Goal: Task Accomplishment & Management: Complete application form

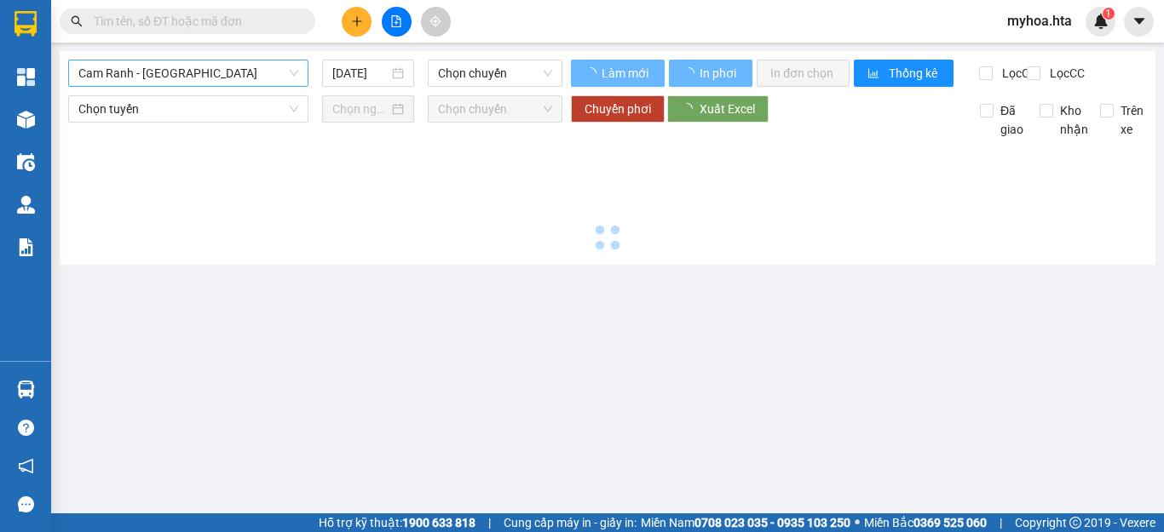
click at [245, 71] on span "Cam Ranh - [GEOGRAPHIC_DATA]" at bounding box center [188, 73] width 220 height 26
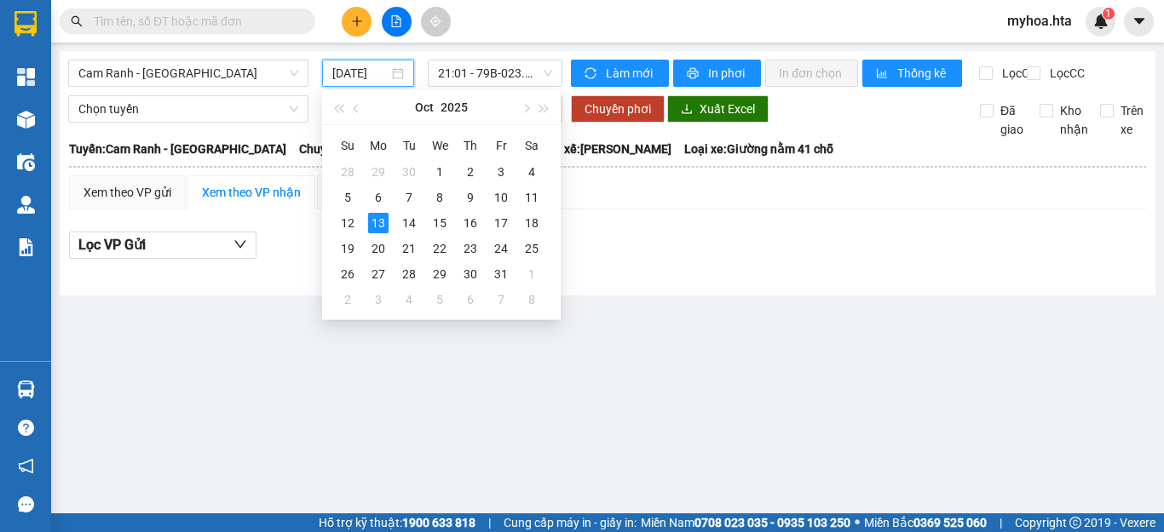
click at [347, 76] on input "[DATE]" at bounding box center [360, 73] width 56 height 19
drag, startPoint x: 552, startPoint y: 206, endPoint x: 537, endPoint y: 204, distance: 15.4
click at [549, 206] on div "Su Mo Tu We Th Fr Sa 28 29 30 1 2 3 4 5 6 7 8 9 10 11 12 13 14 15 16 17 18 19 2…" at bounding box center [441, 222] width 239 height 194
click at [537, 204] on div "11" at bounding box center [531, 197] width 20 height 20
type input "[DATE]"
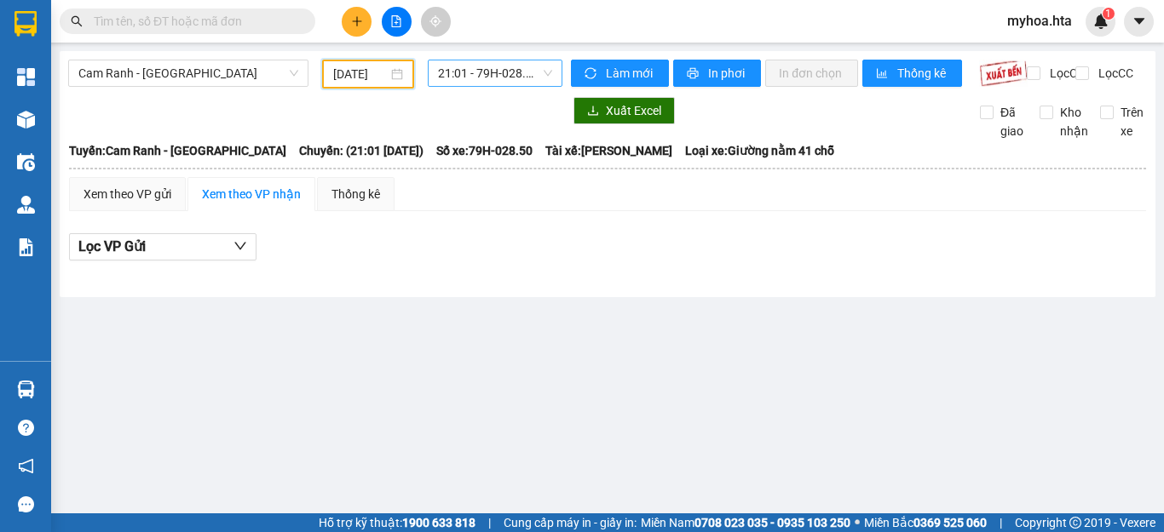
drag, startPoint x: 503, startPoint y: 66, endPoint x: 503, endPoint y: 78, distance: 11.9
click at [503, 69] on span "21:01 - 79H-028.50" at bounding box center [495, 73] width 114 height 26
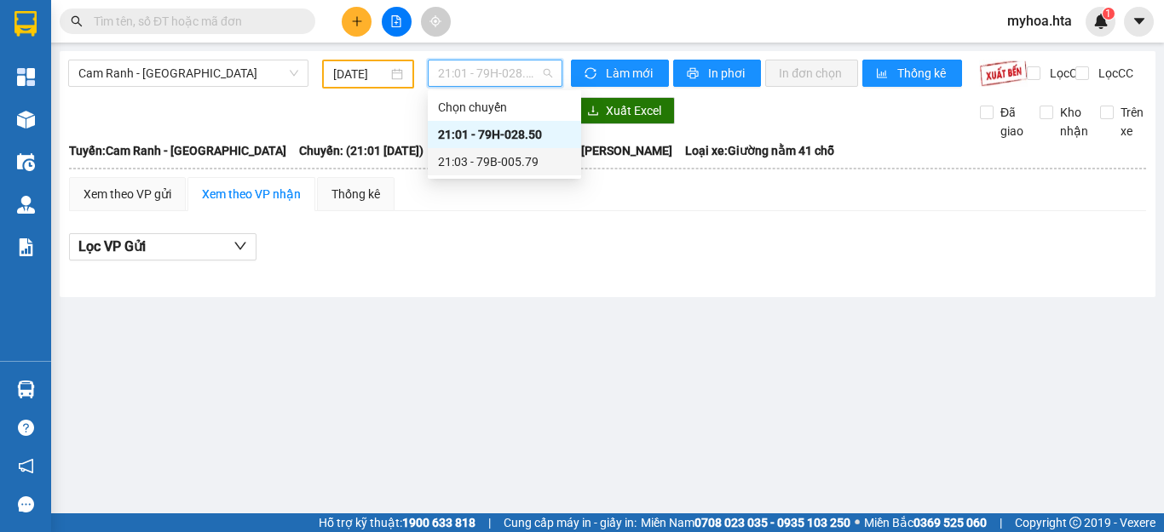
click at [516, 155] on div "21:03 - 79B-005.79" at bounding box center [504, 161] width 133 height 19
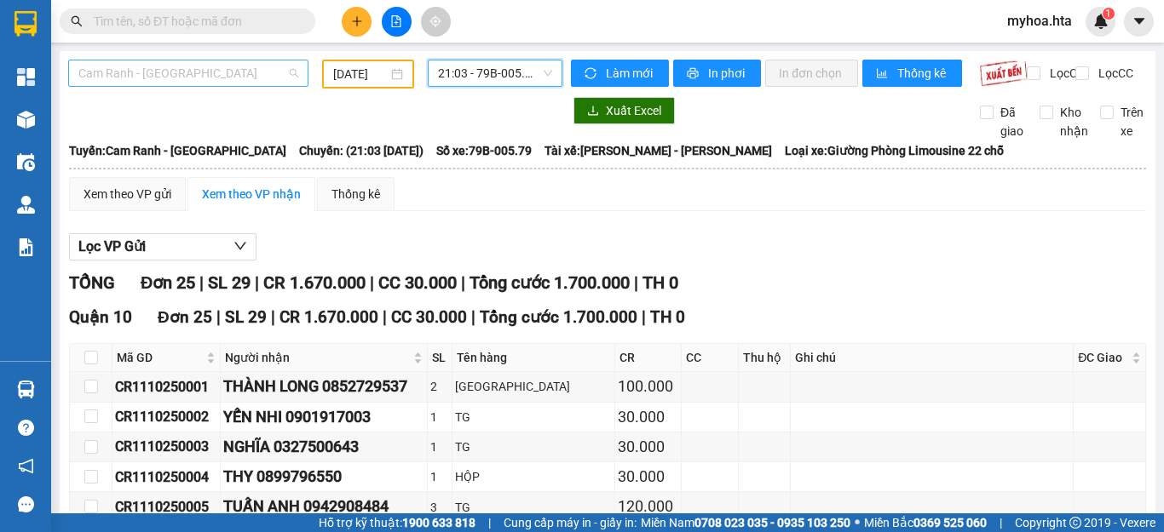
click at [260, 86] on div "Cam Ranh - [GEOGRAPHIC_DATA]" at bounding box center [188, 73] width 240 height 27
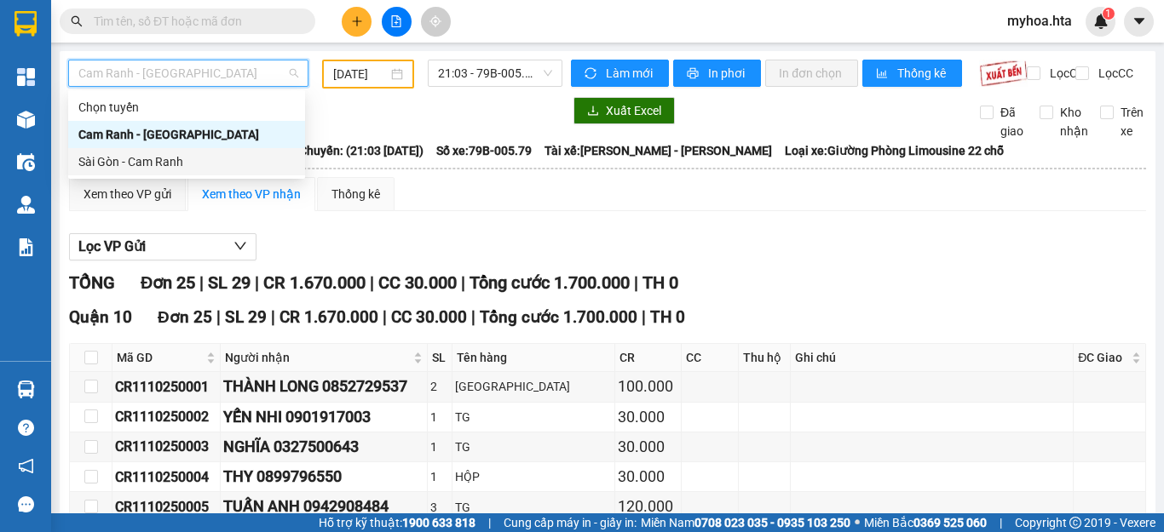
click at [239, 172] on div "Sài Gòn - Cam Ranh" at bounding box center [186, 161] width 237 height 27
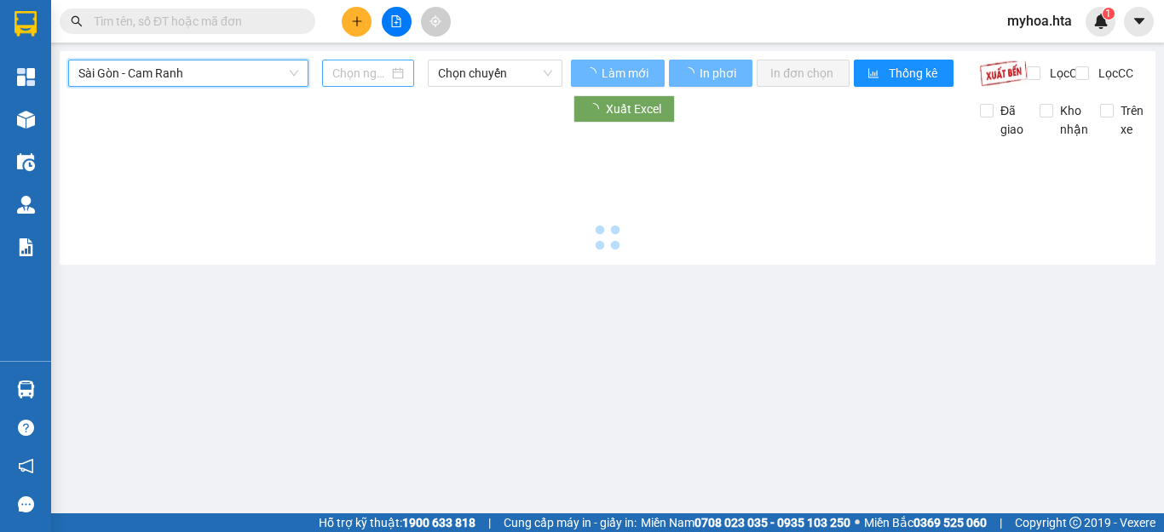
click at [358, 75] on input at bounding box center [360, 73] width 56 height 19
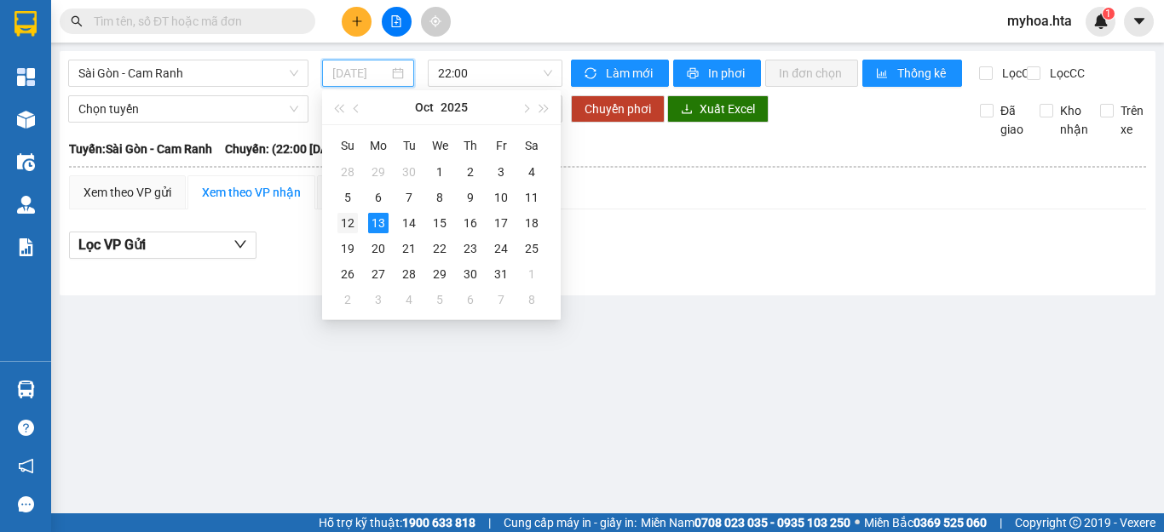
click at [339, 218] on div "12" at bounding box center [347, 223] width 20 height 20
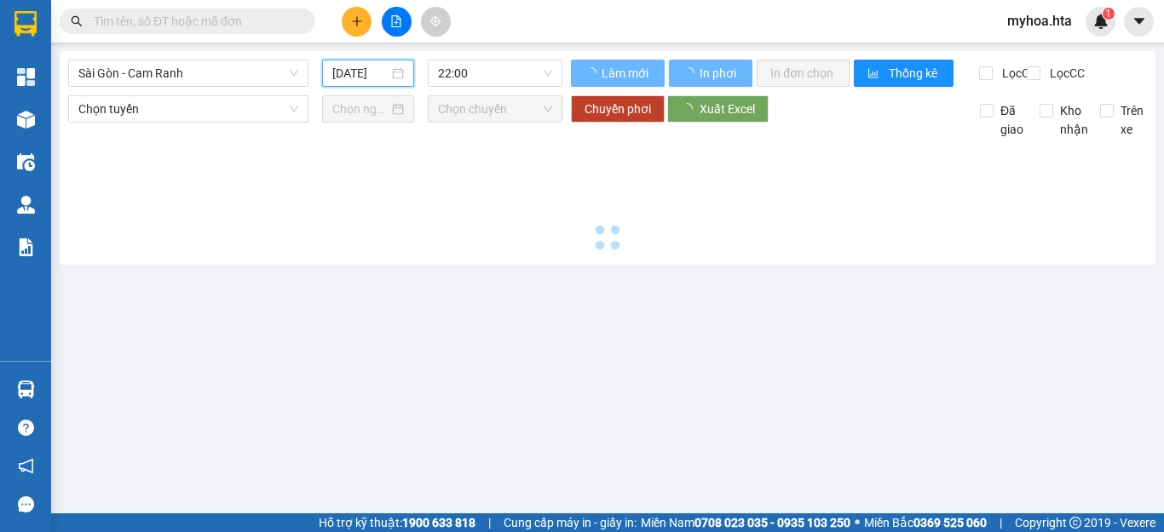
type input "[DATE]"
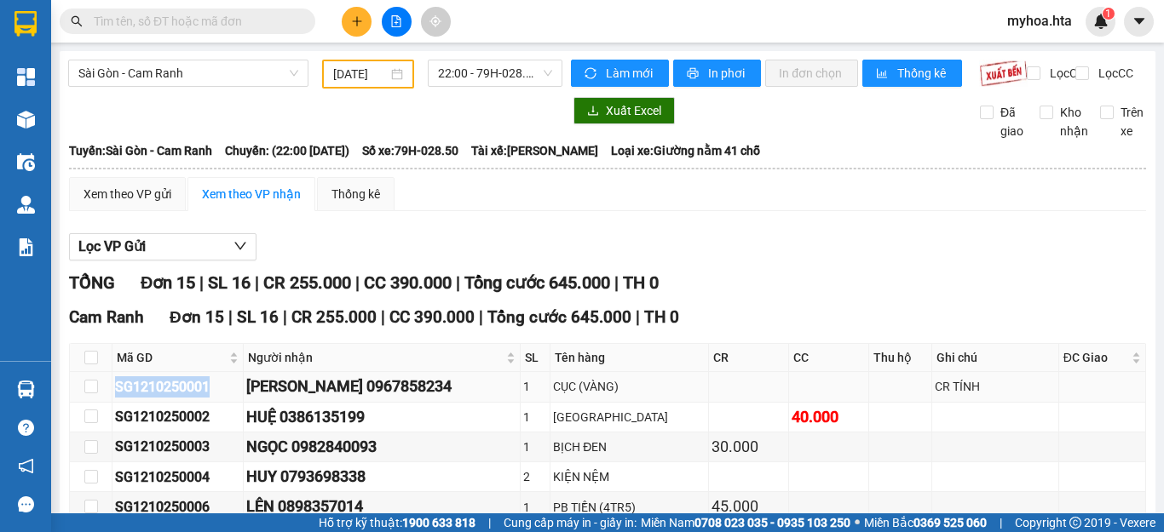
drag, startPoint x: 211, startPoint y: 392, endPoint x: 106, endPoint y: 404, distance: 106.3
click at [106, 402] on tr "SG1210250001 [PERSON_NAME] 0967858234 1 CỤC (VÀNG) CR TÍNH" at bounding box center [608, 387] width 1076 height 30
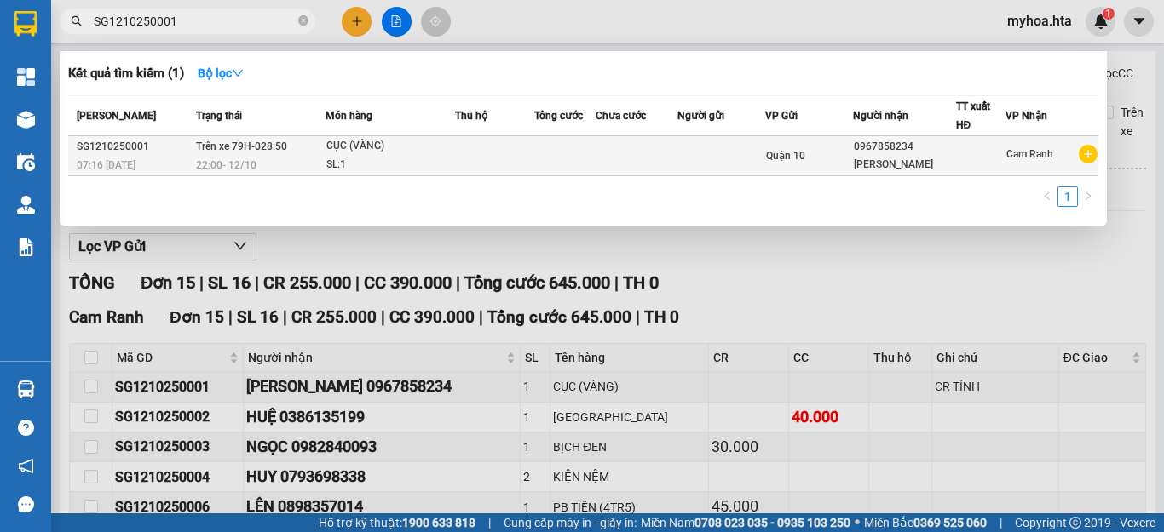
type input "SG1210250001"
click at [492, 148] on td at bounding box center [494, 156] width 79 height 40
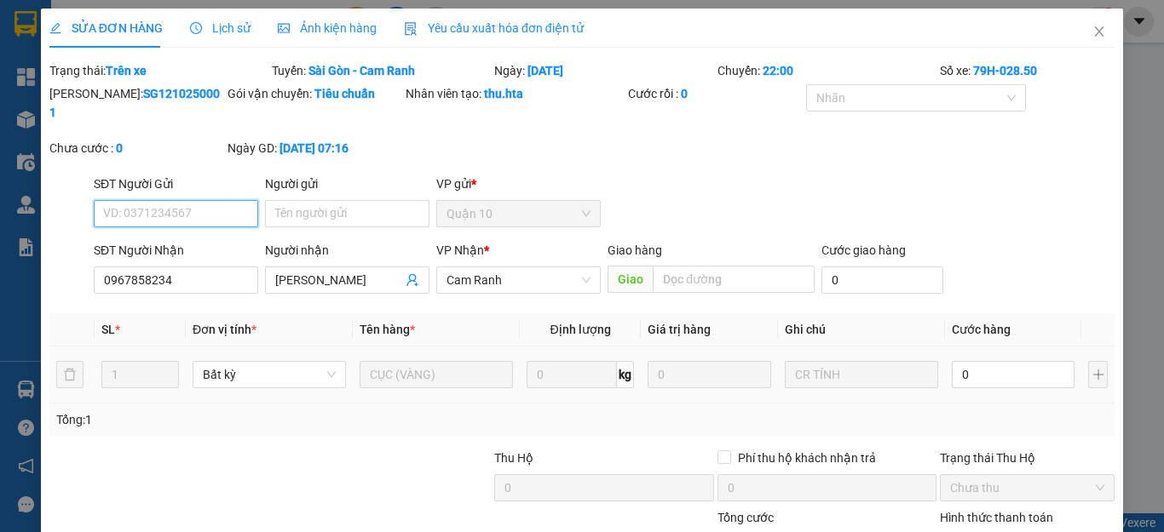
type input "0967858234"
type input "[PERSON_NAME]"
type input "0"
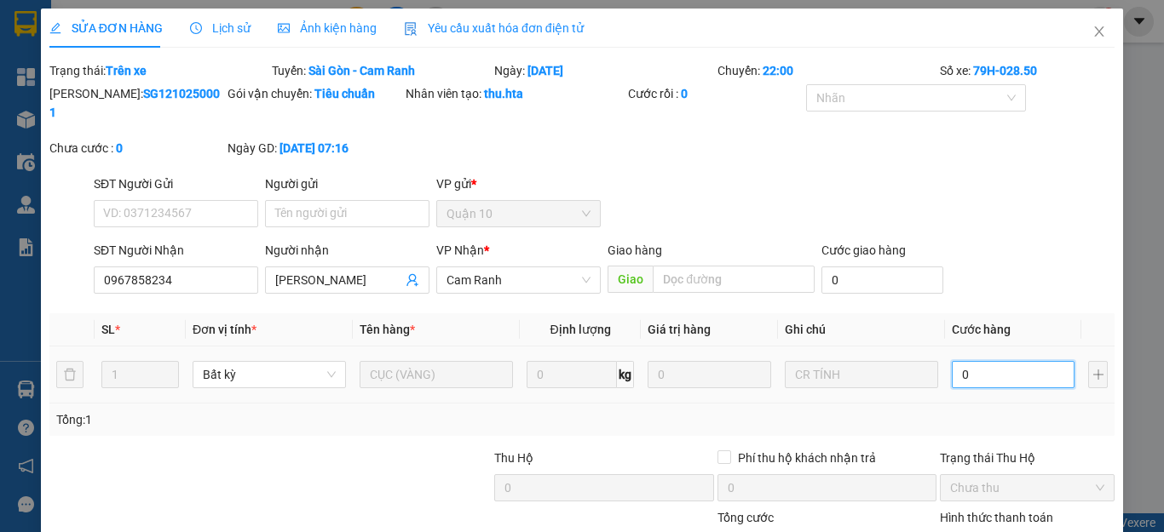
click at [970, 361] on input "0" at bounding box center [1012, 374] width 123 height 27
type input "1"
type input "10"
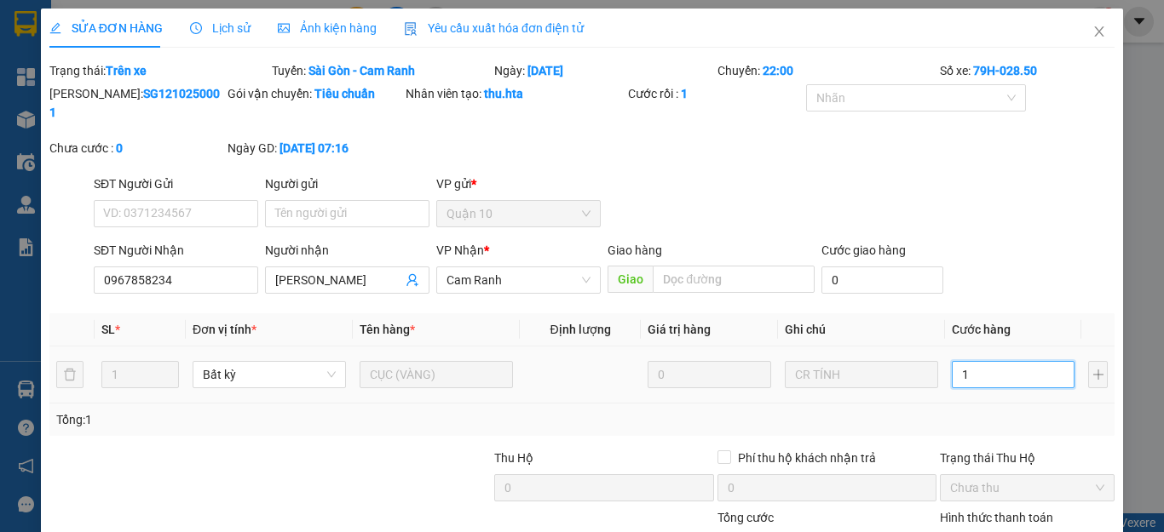
type input "10"
type input "100"
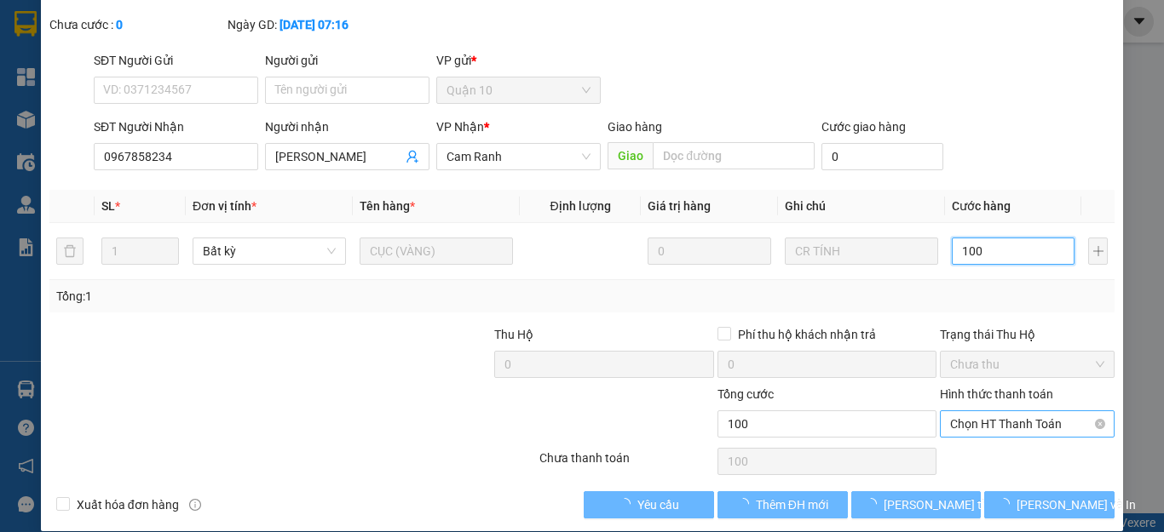
scroll to position [124, 0]
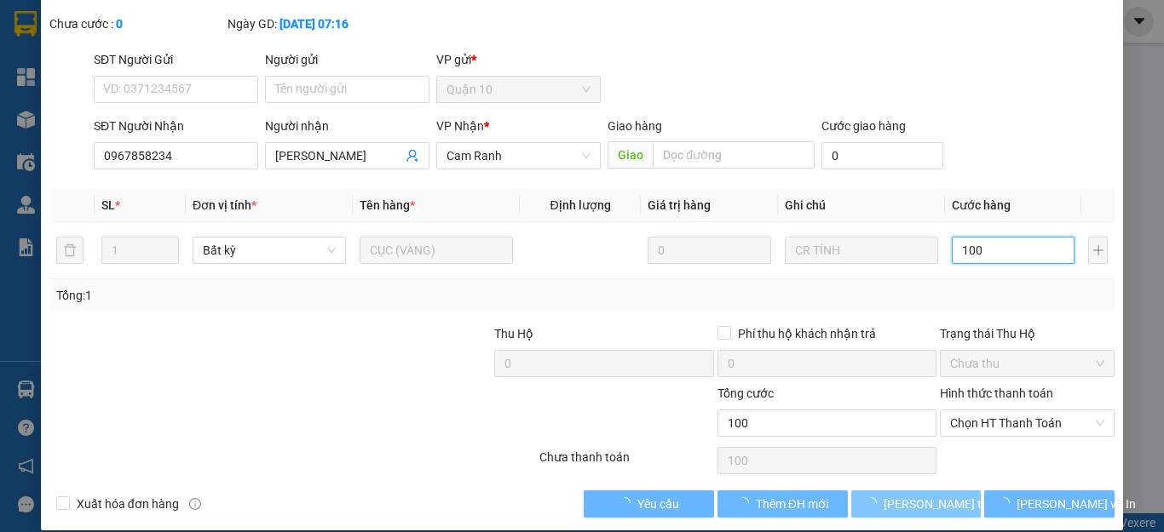
type input "100"
type input "100.000"
click at [934, 495] on span "[PERSON_NAME] thay đổi" at bounding box center [951, 504] width 136 height 19
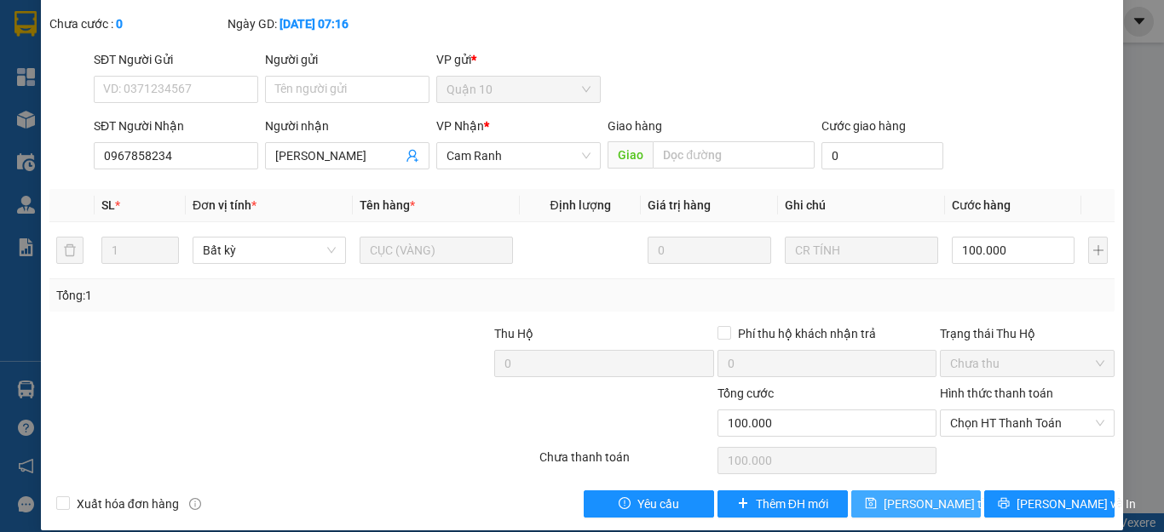
click at [928, 497] on button "[PERSON_NAME] thay đổi" at bounding box center [916, 504] width 130 height 27
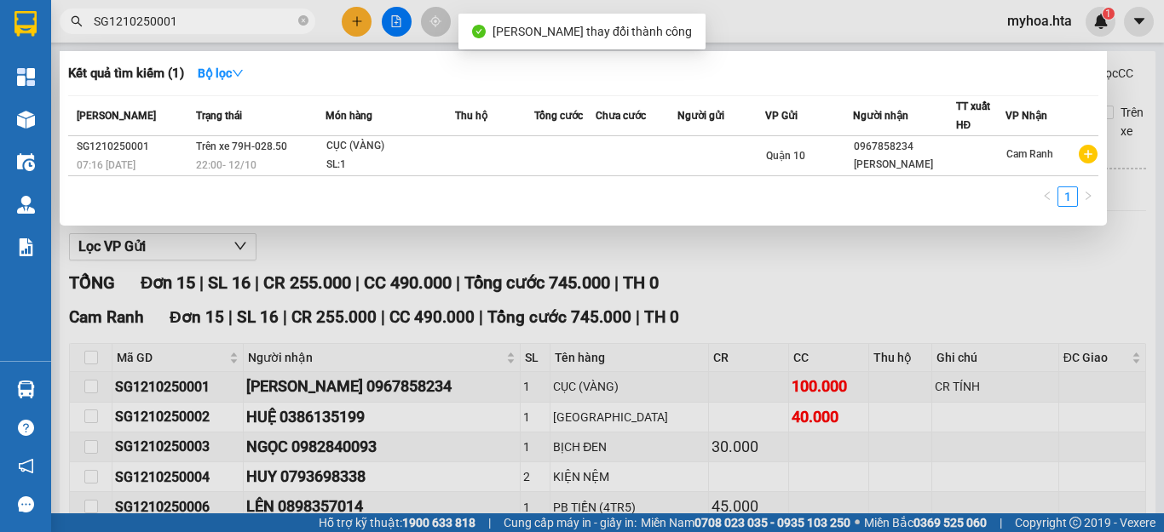
click at [217, 20] on input "SG1210250001" at bounding box center [194, 21] width 201 height 19
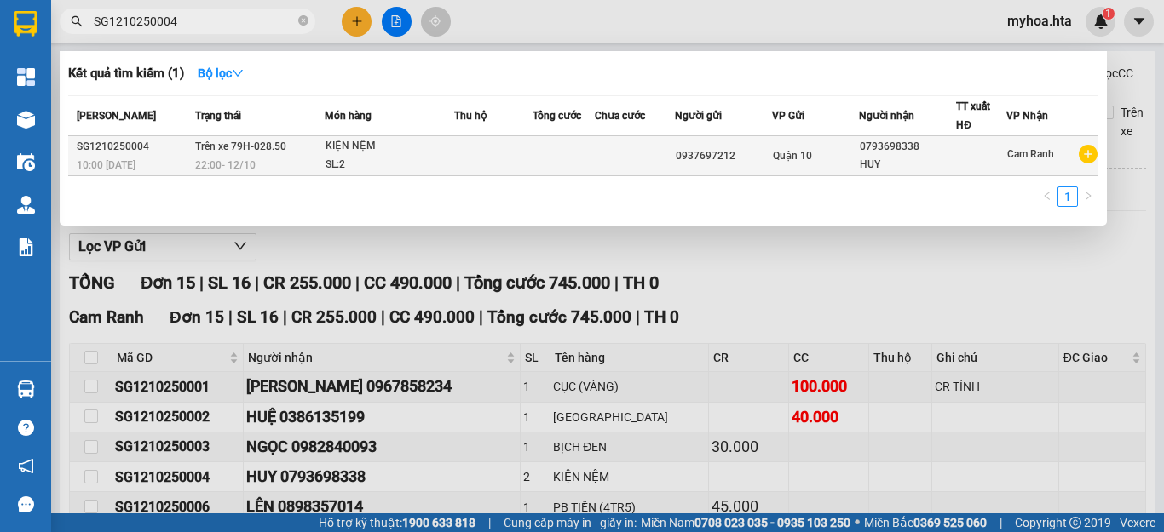
type input "SG1210250004"
click at [555, 158] on td at bounding box center [563, 156] width 62 height 40
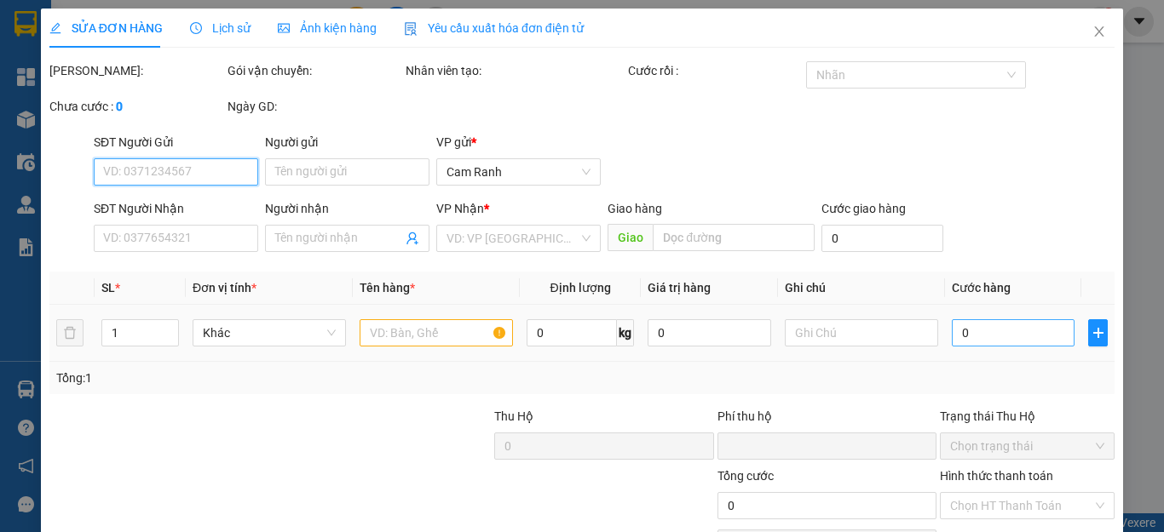
type input "0937697212"
type input "0793698338"
type input "HUY"
type input "0"
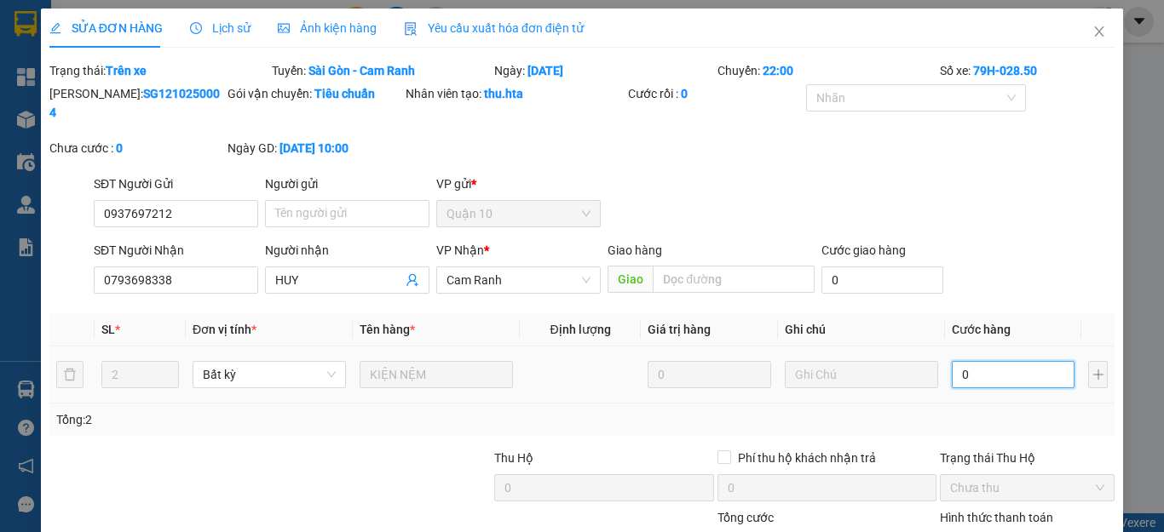
click at [994, 361] on input "0" at bounding box center [1012, 374] width 123 height 27
type input "1"
type input "15"
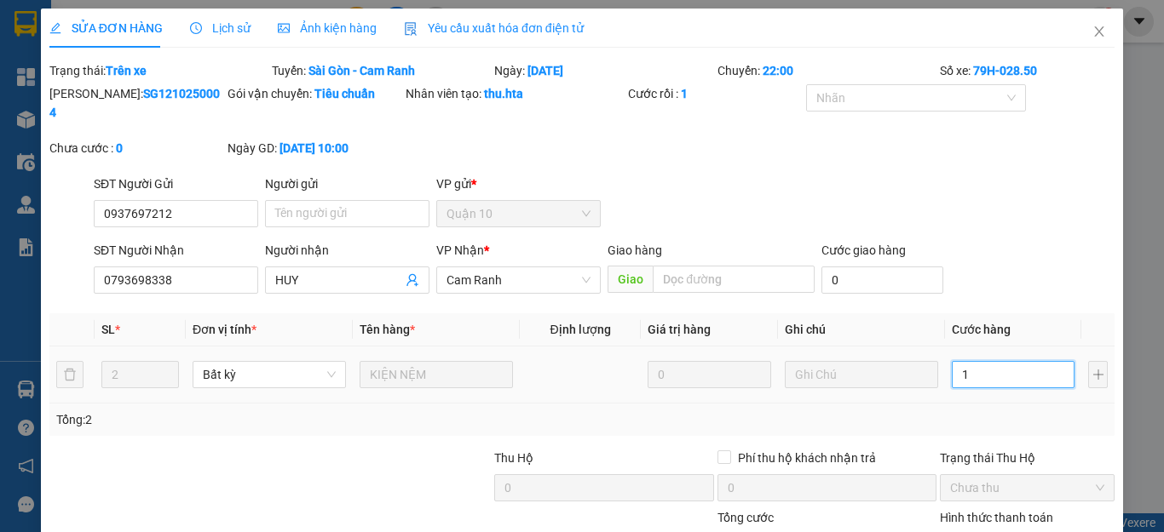
type input "15"
type input "150"
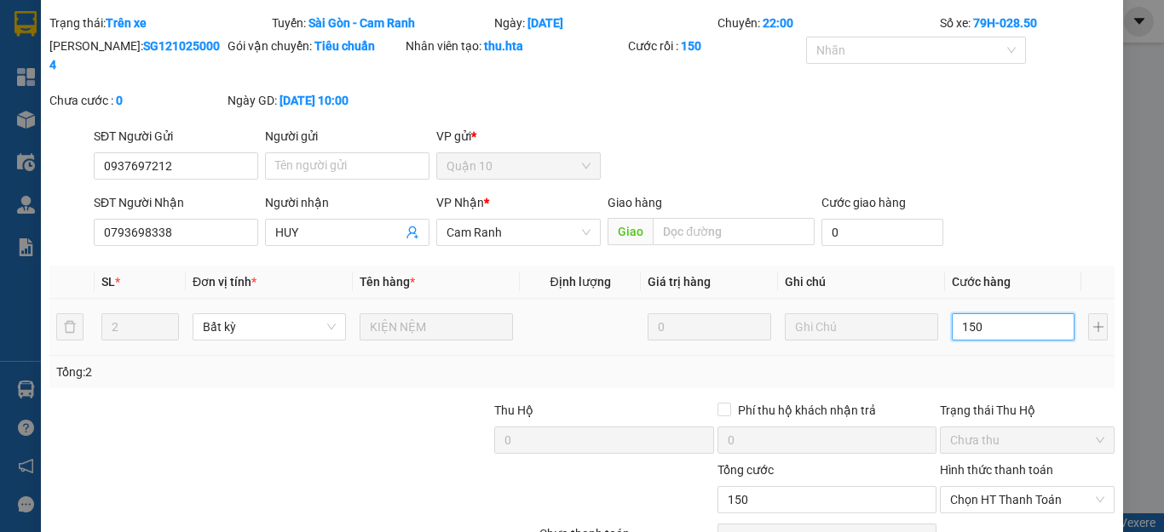
scroll to position [124, 0]
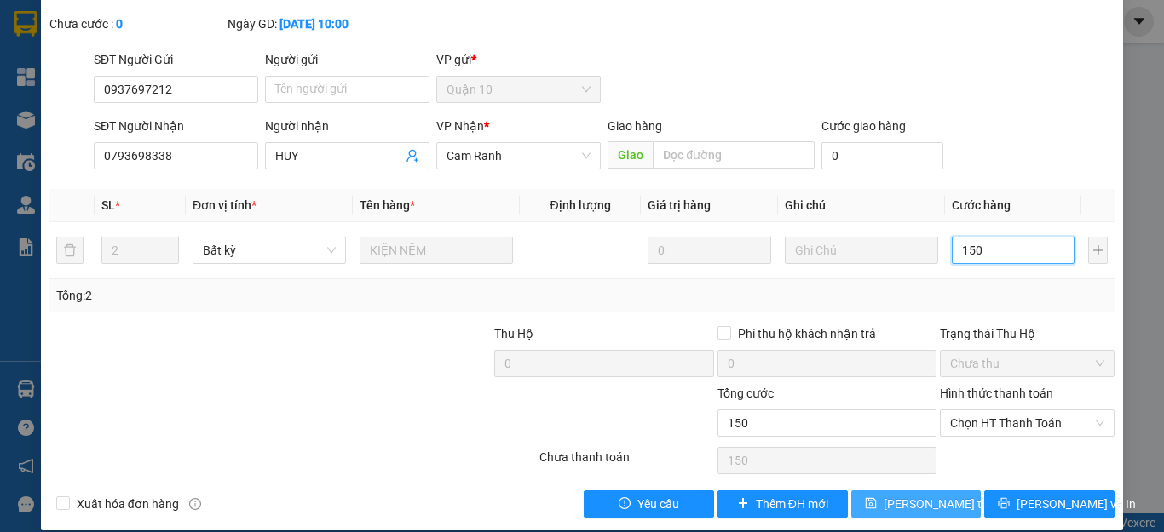
type input "150"
type input "150.000"
click at [928, 495] on span "[PERSON_NAME] thay đổi" at bounding box center [951, 504] width 136 height 19
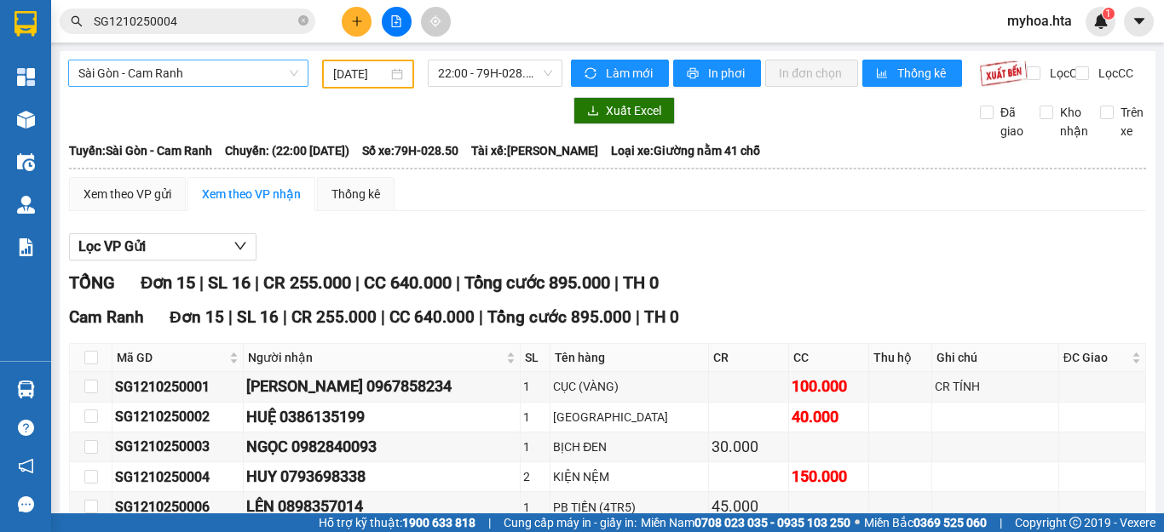
click at [274, 85] on span "Sài Gòn - Cam Ranh" at bounding box center [188, 73] width 220 height 26
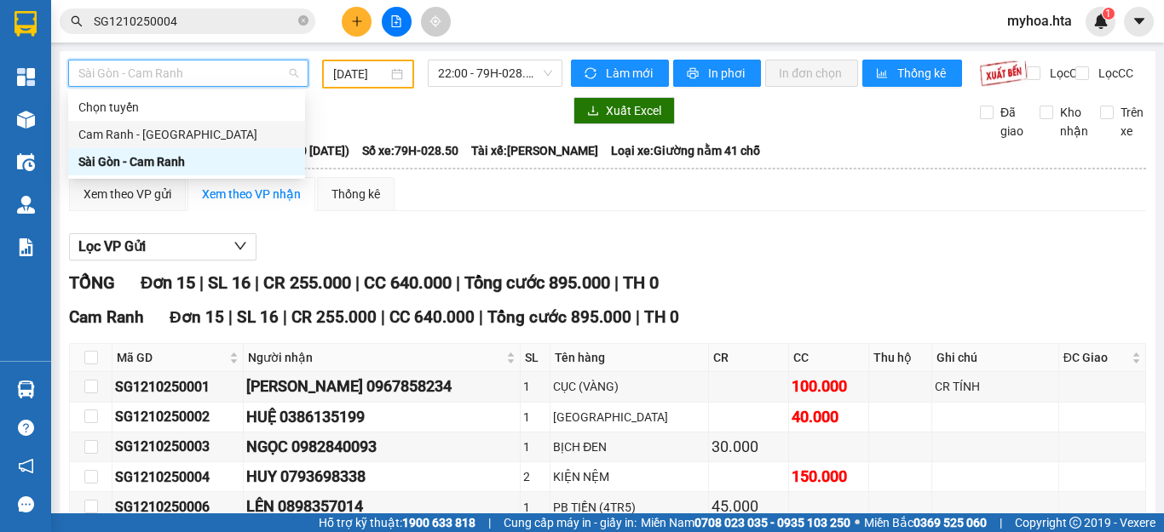
click at [256, 129] on div "Cam Ranh - [GEOGRAPHIC_DATA]" at bounding box center [186, 134] width 216 height 19
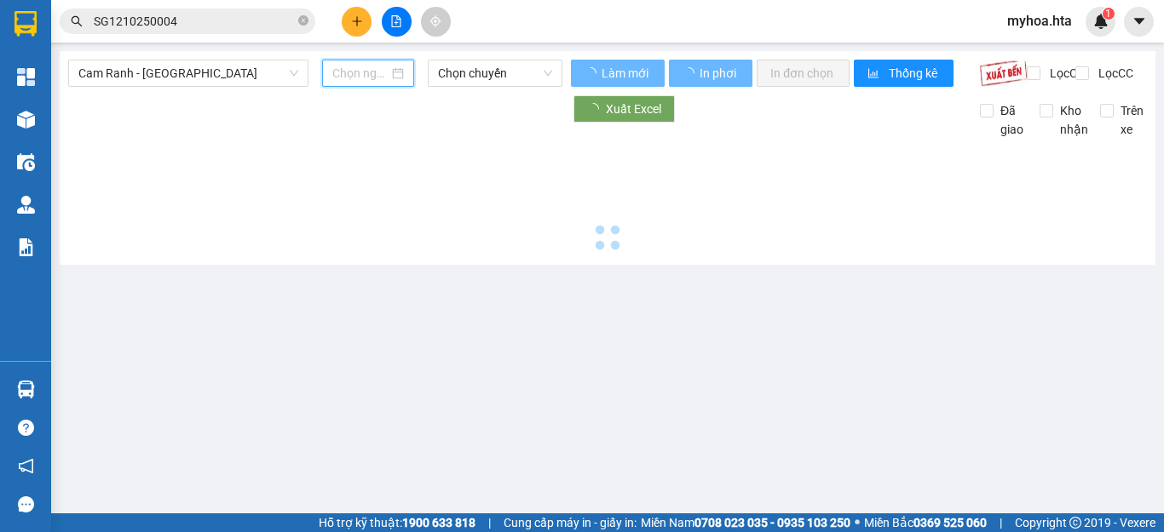
click at [336, 80] on input at bounding box center [360, 73] width 56 height 19
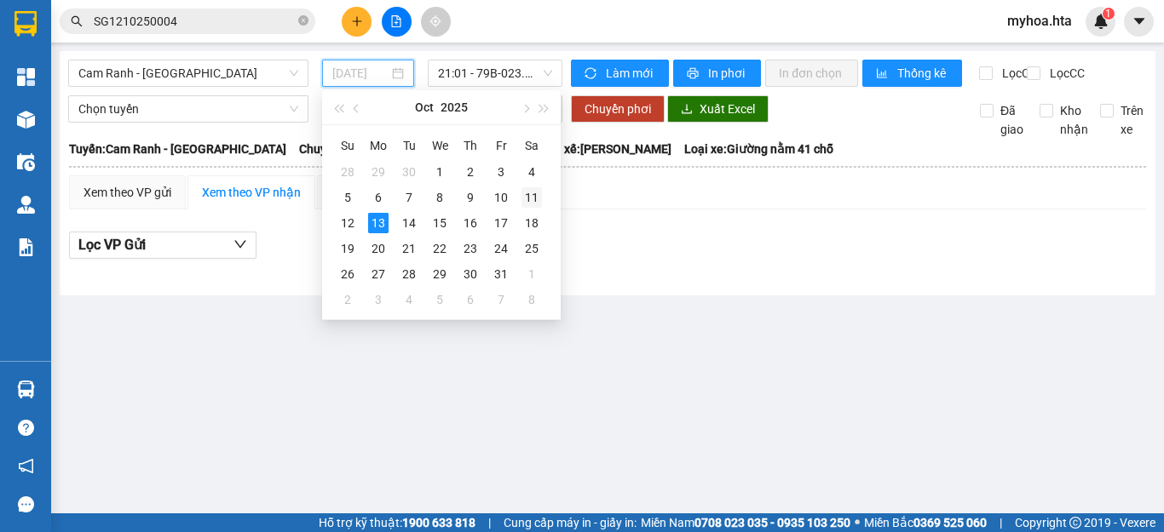
click at [524, 203] on div "11" at bounding box center [531, 197] width 20 height 20
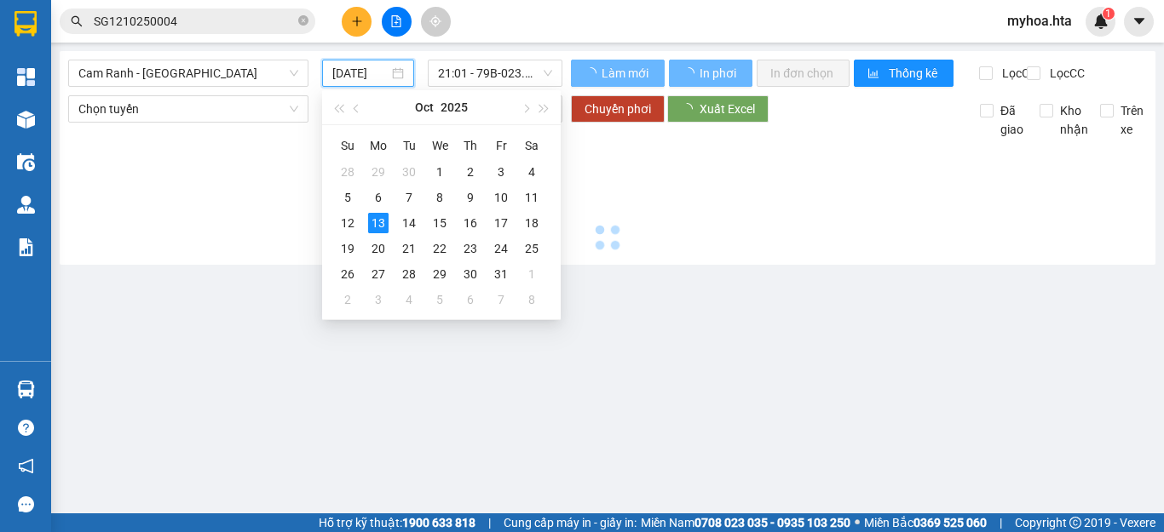
type input "[DATE]"
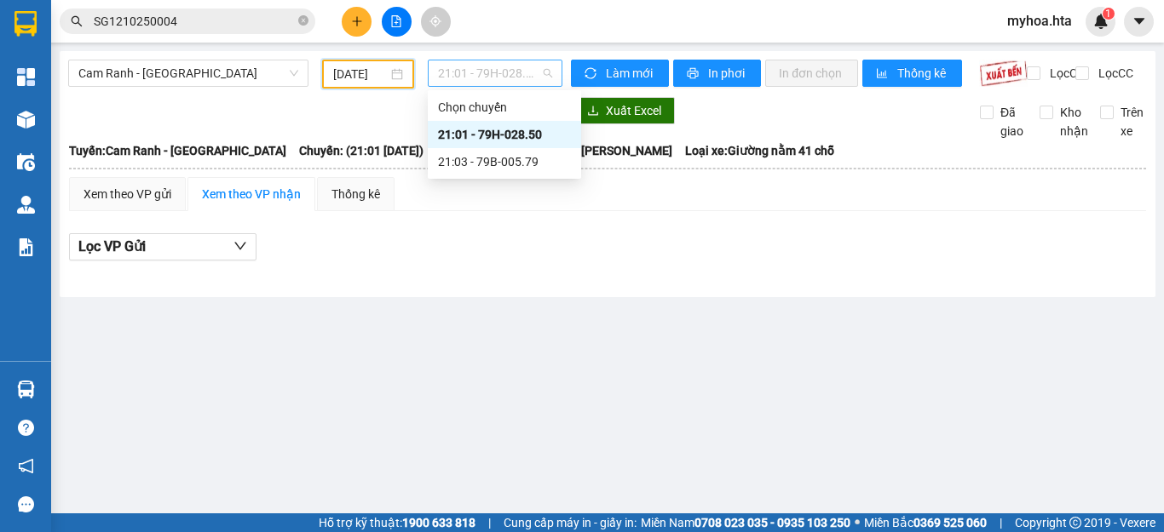
click at [520, 79] on span "21:01 - 79H-028.50" at bounding box center [495, 73] width 114 height 26
click at [525, 165] on div "21:03 - 79B-005.79" at bounding box center [504, 161] width 133 height 19
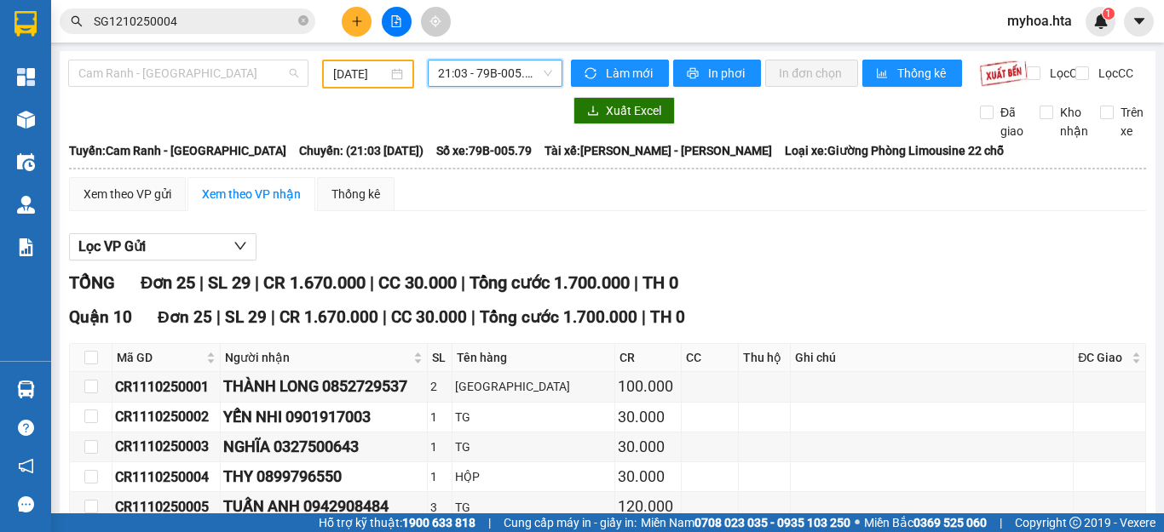
drag, startPoint x: 208, startPoint y: 72, endPoint x: 211, endPoint y: 108, distance: 35.9
click at [207, 72] on span "Cam Ranh - [GEOGRAPHIC_DATA]" at bounding box center [188, 73] width 220 height 26
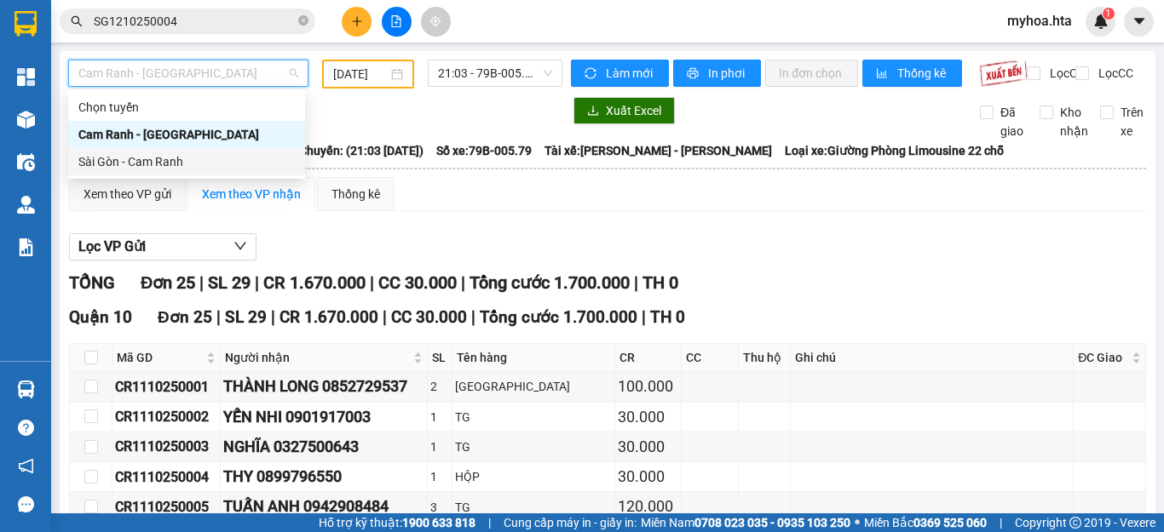
drag, startPoint x: 202, startPoint y: 167, endPoint x: 361, endPoint y: 120, distance: 166.0
click at [209, 159] on div "Sài Gòn - Cam Ranh" at bounding box center [186, 161] width 216 height 19
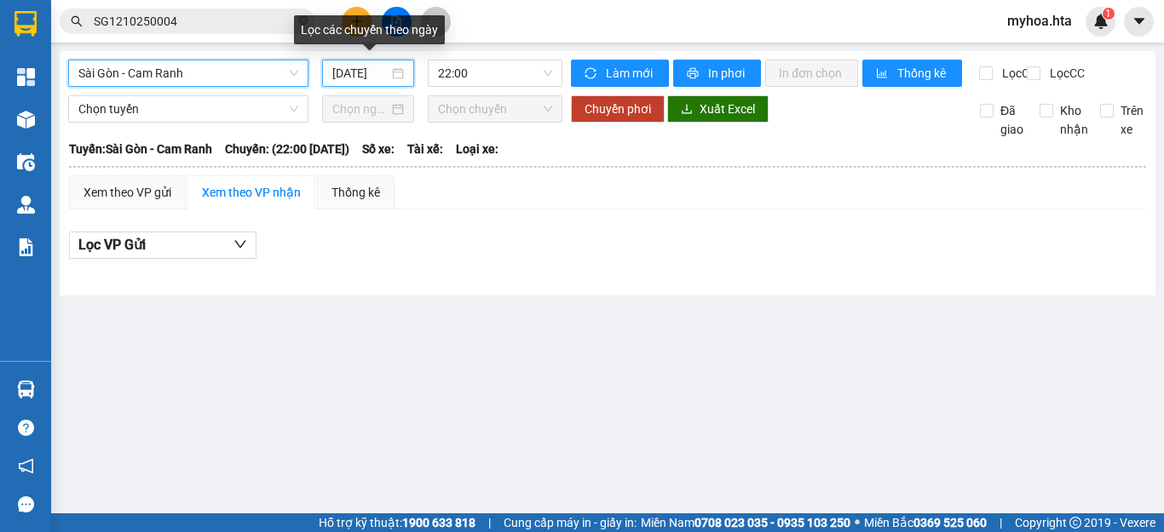
click at [353, 80] on input "[DATE]" at bounding box center [360, 73] width 56 height 19
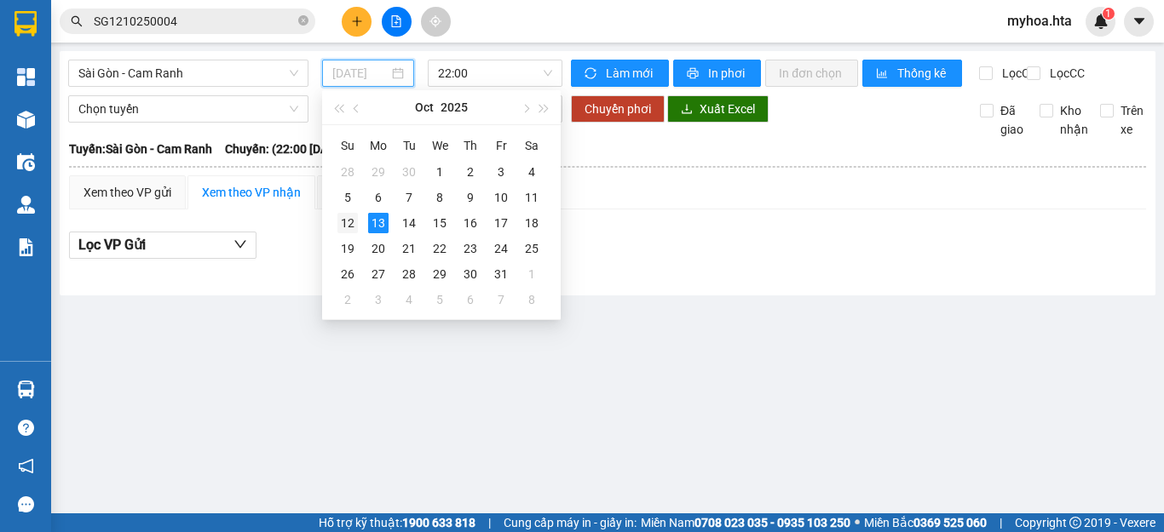
click at [351, 227] on div "12" at bounding box center [347, 223] width 20 height 20
type input "[DATE]"
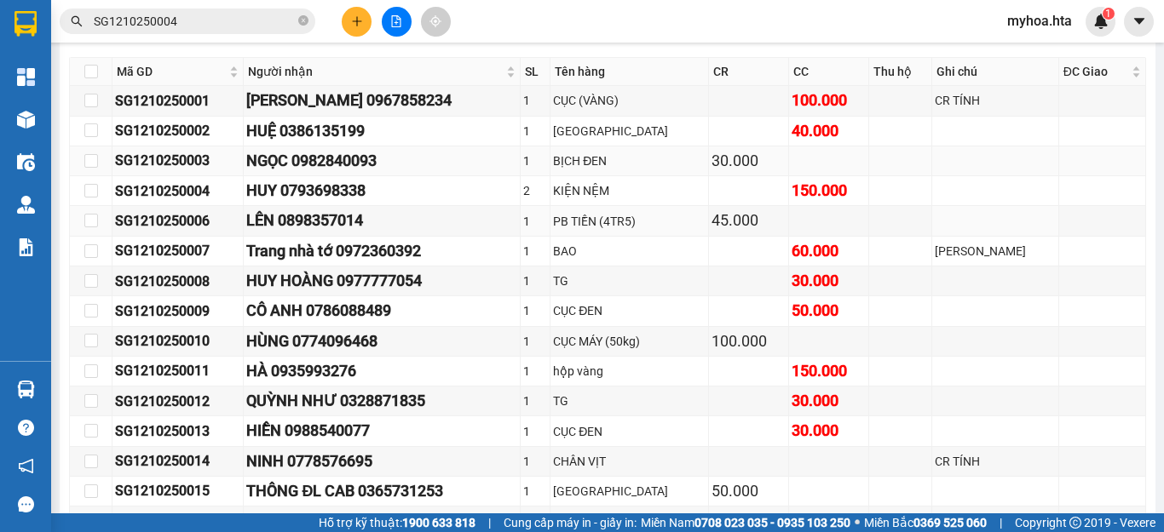
scroll to position [239, 0]
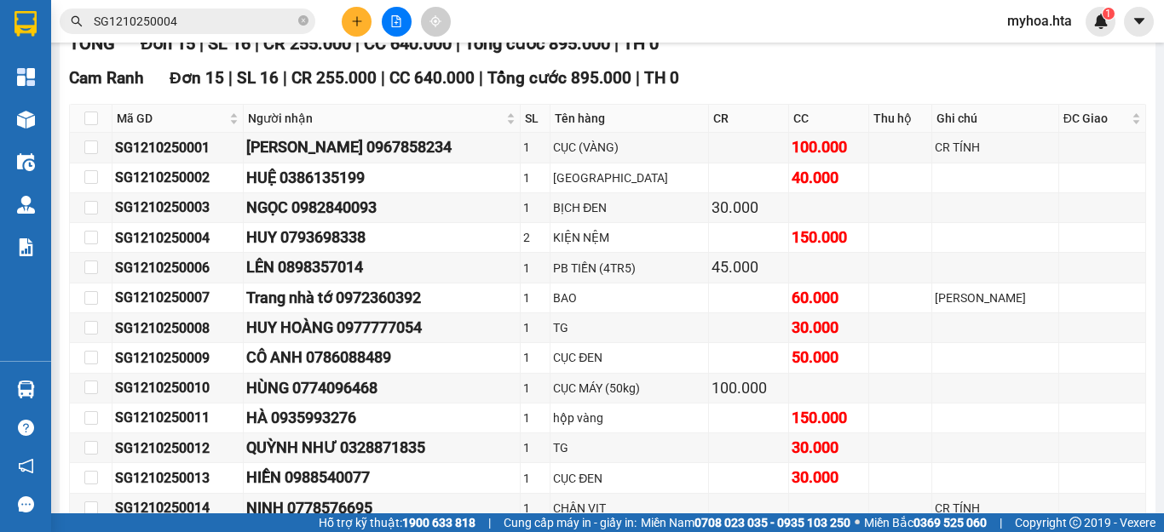
click at [237, 19] on input "SG1210250004" at bounding box center [194, 21] width 201 height 19
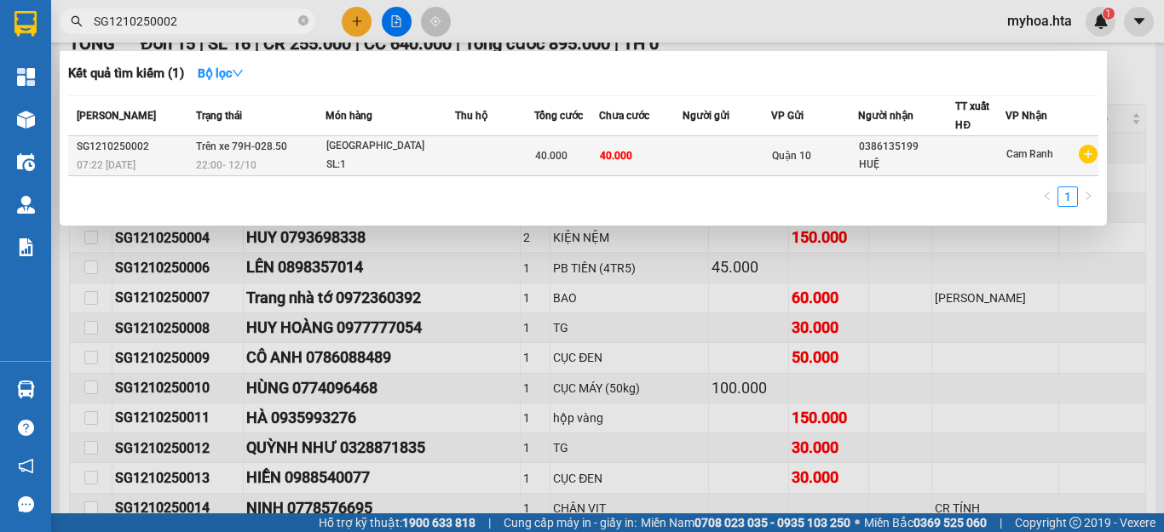
type input "SG1210250002"
click at [609, 162] on span "40.000" at bounding box center [616, 156] width 32 height 12
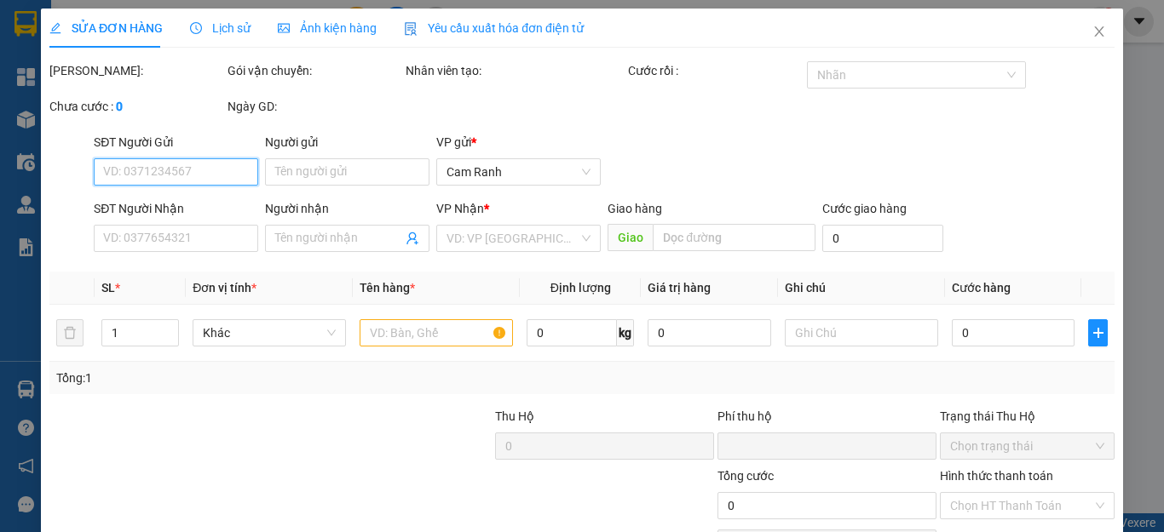
type input "0386135199"
type input "HUỆ"
type input "0"
type input "40.000"
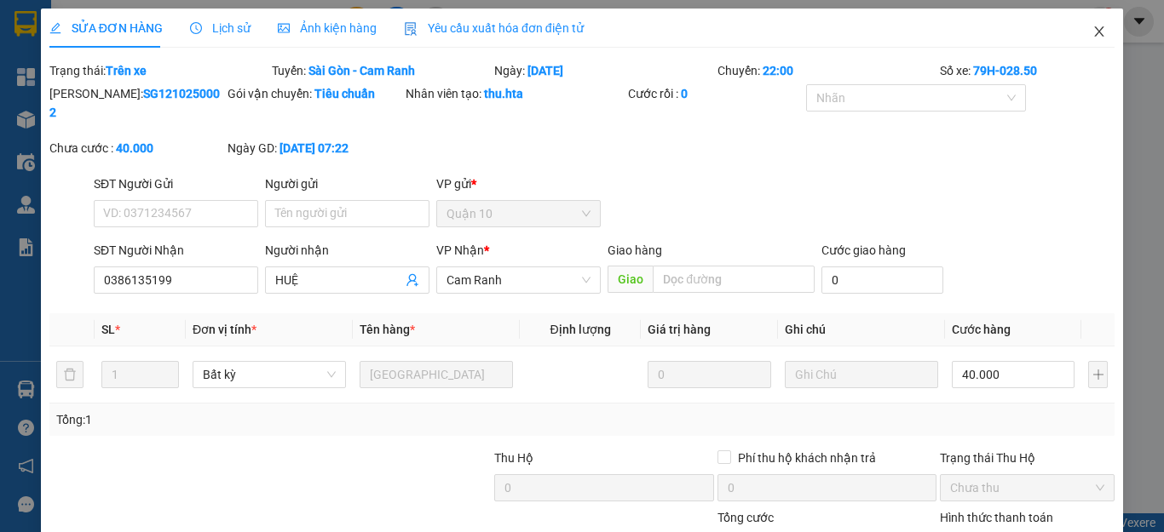
click at [1092, 33] on icon "close" at bounding box center [1099, 32] width 14 height 14
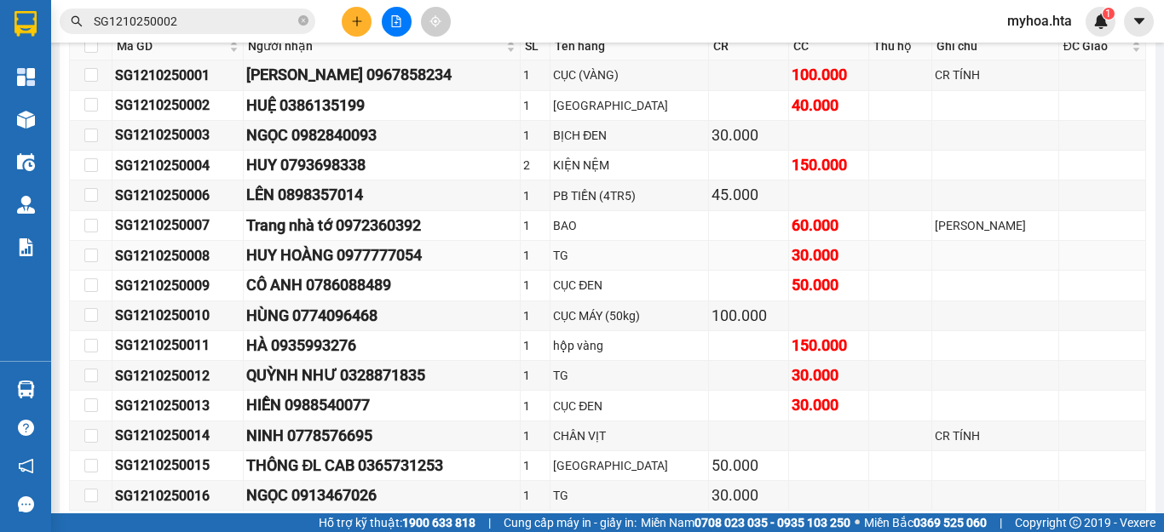
scroll to position [341, 0]
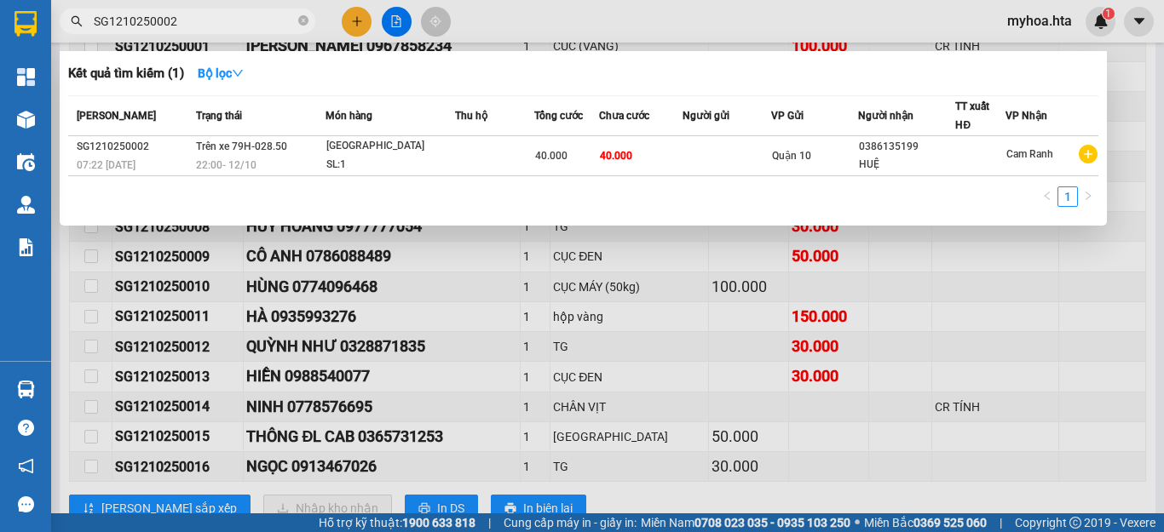
click at [216, 28] on input "SG1210250002" at bounding box center [194, 21] width 201 height 19
click at [1163, 145] on div at bounding box center [582, 266] width 1164 height 532
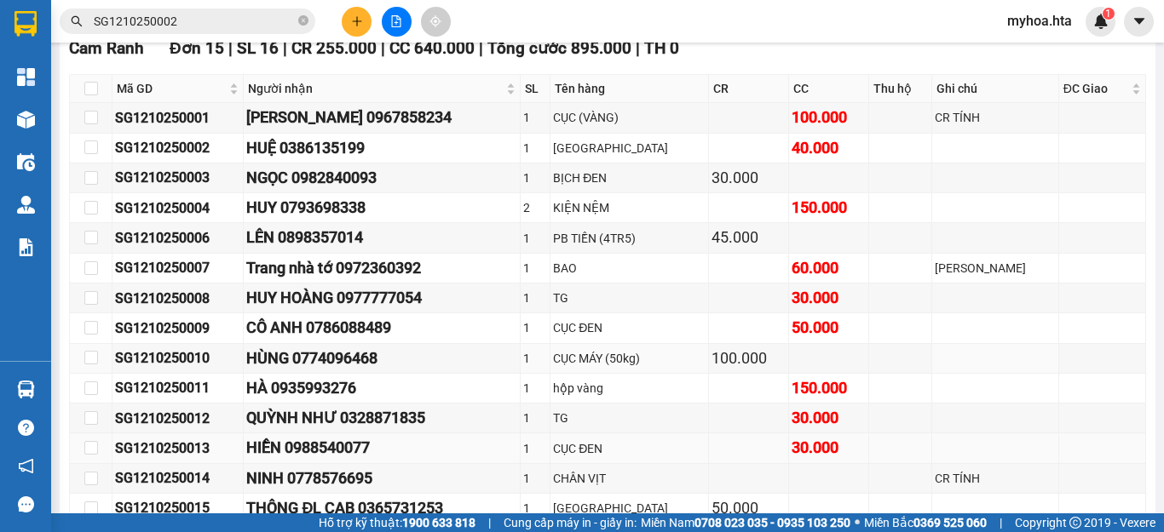
scroll to position [239, 0]
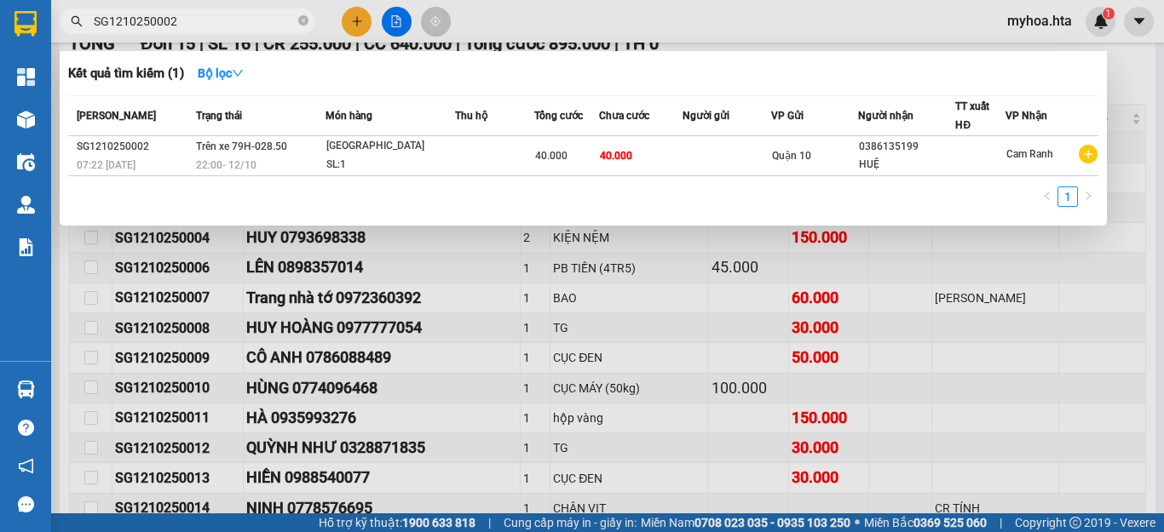
click at [212, 17] on input "SG1210250002" at bounding box center [194, 21] width 201 height 19
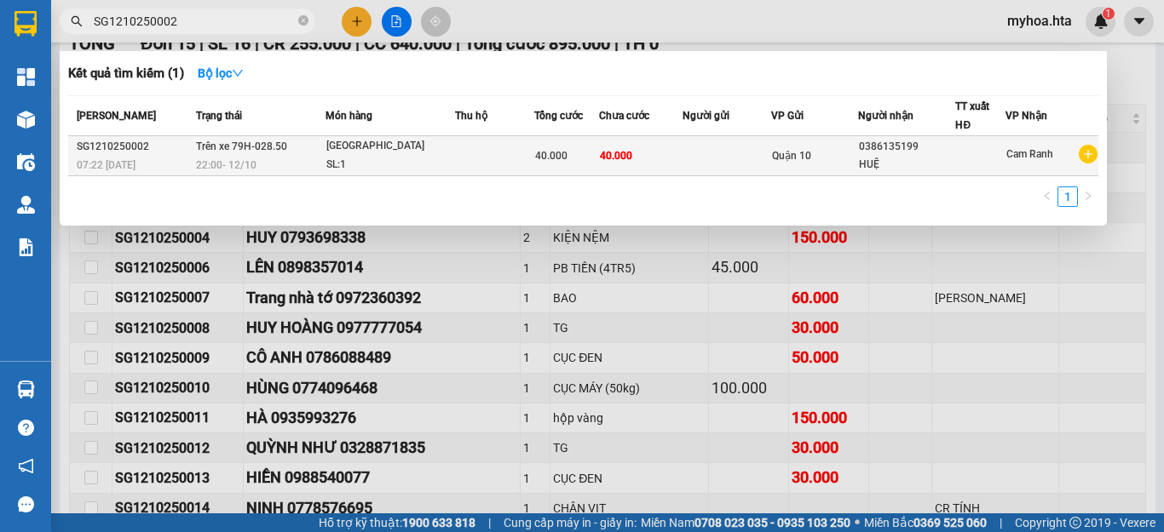
click at [983, 153] on div at bounding box center [980, 156] width 49 height 18
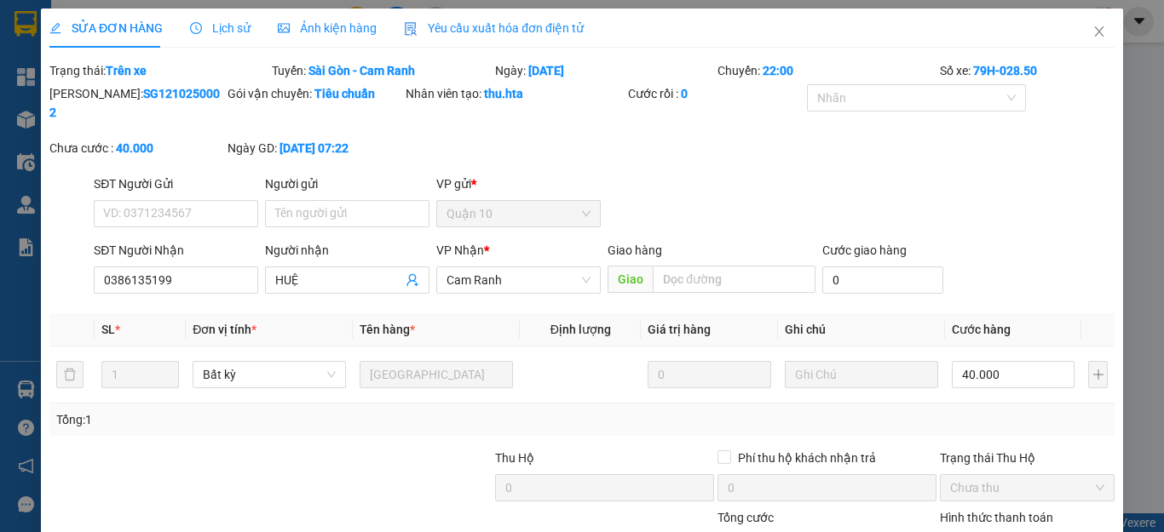
type input "0386135199"
type input "HUỆ"
type input "0"
type input "40.000"
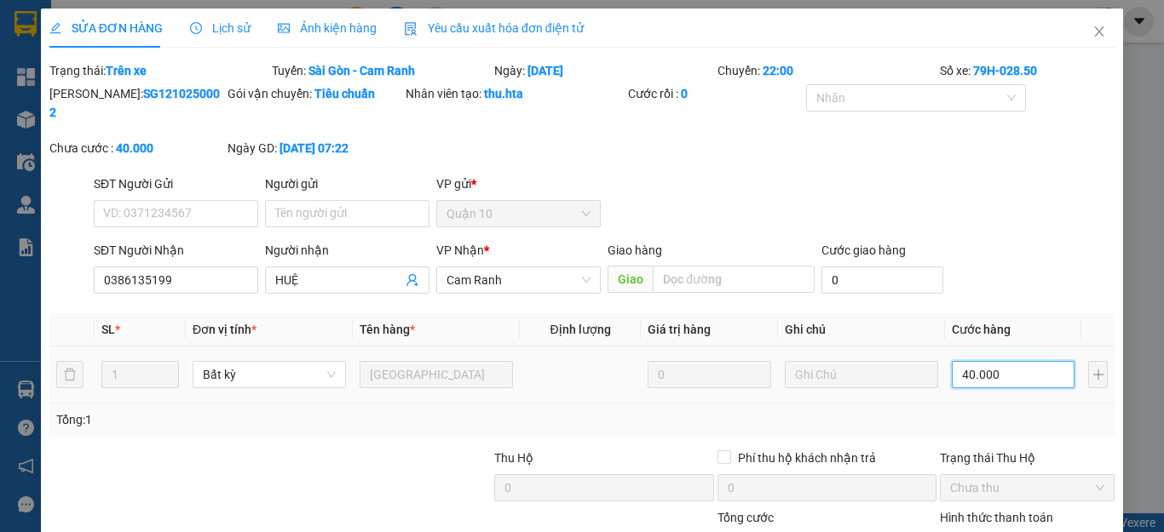
click at [986, 361] on input "40.000" at bounding box center [1012, 374] width 123 height 27
type input "3"
type input "30"
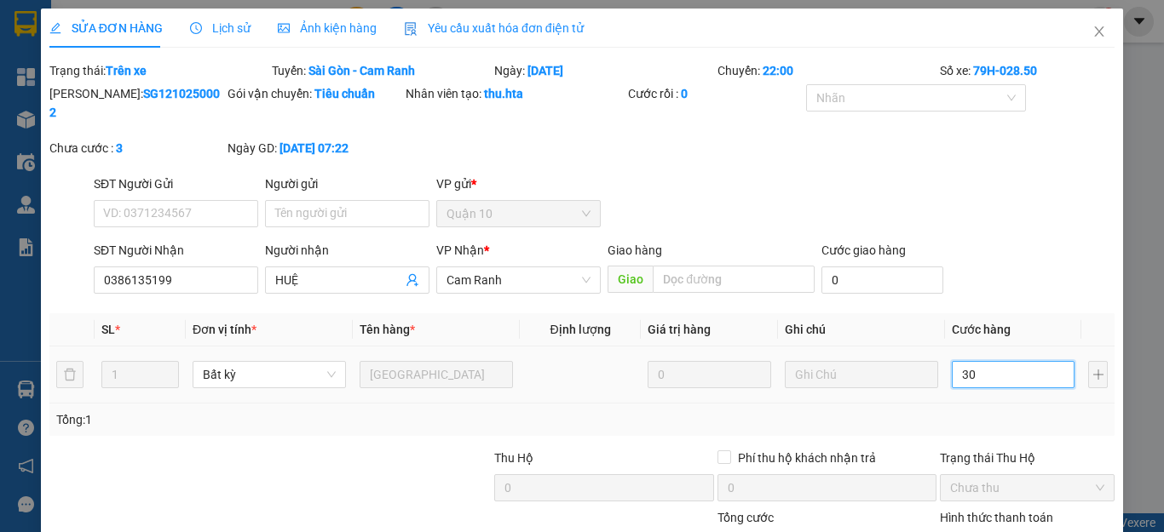
type input "30"
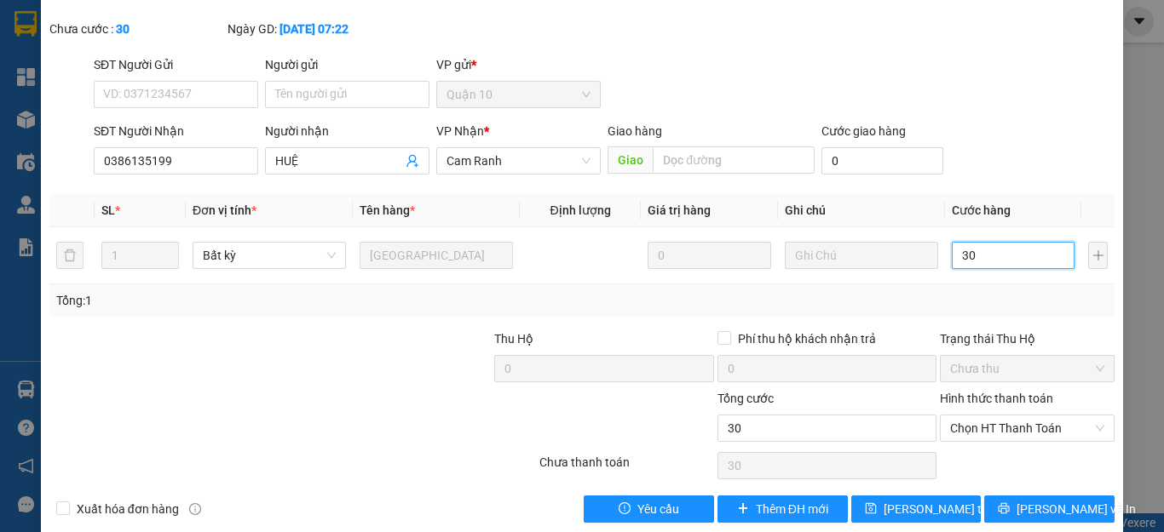
scroll to position [124, 0]
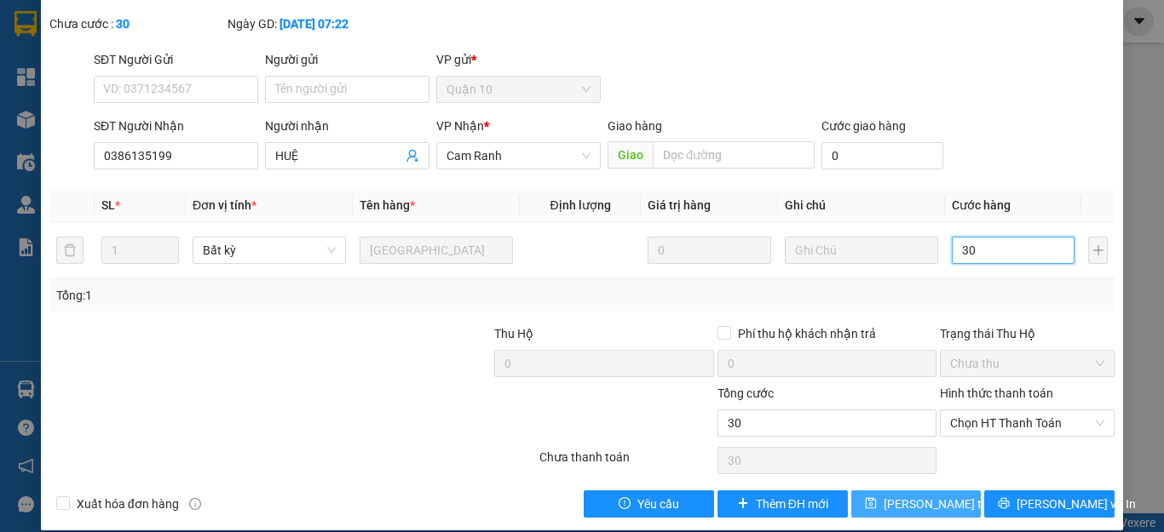
type input "30"
type input "30.000"
click at [923, 495] on span "[PERSON_NAME] thay đổi" at bounding box center [951, 504] width 136 height 19
